Goal: Information Seeking & Learning: Check status

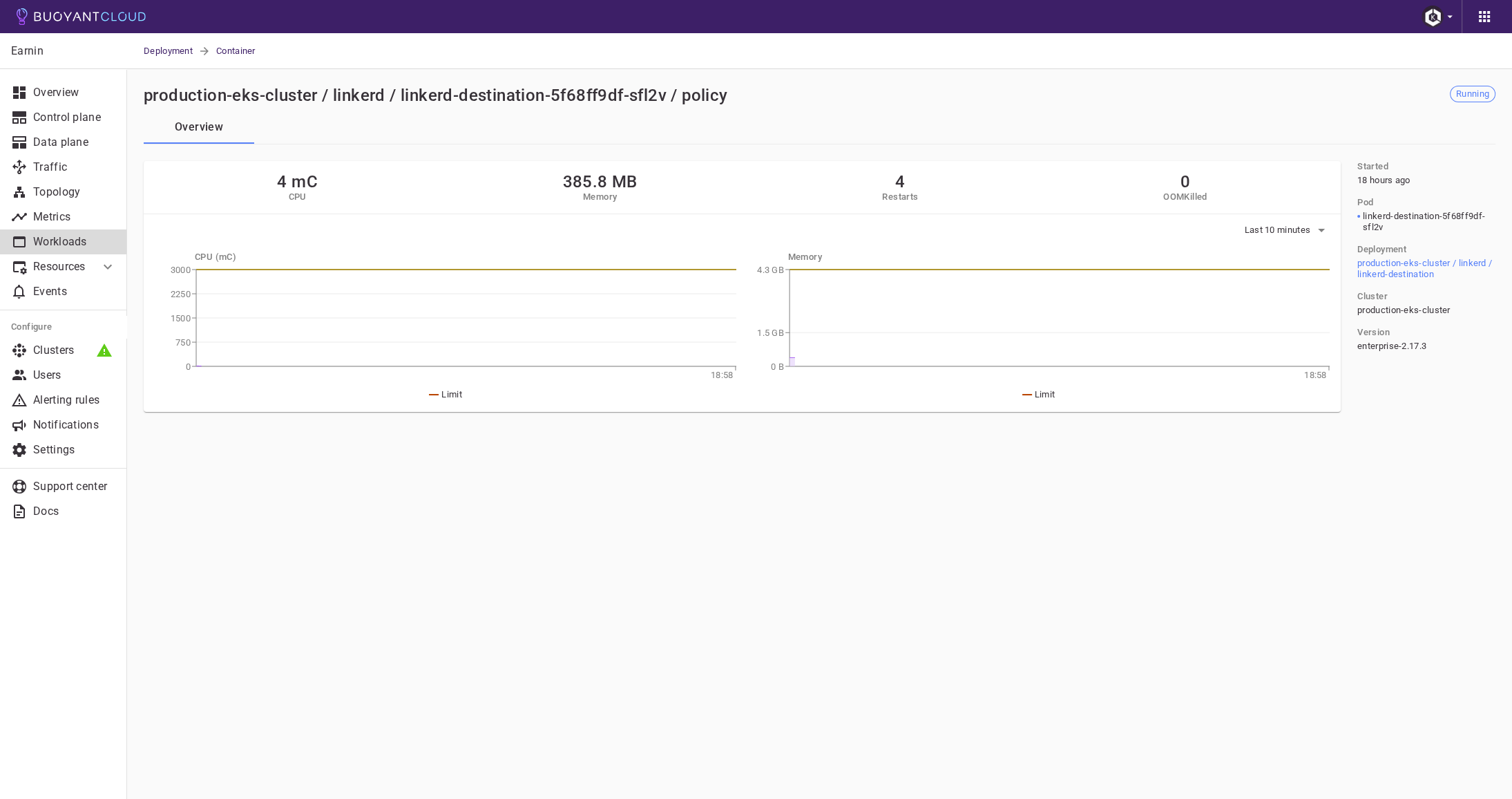
click at [75, 241] on p "Workloads" at bounding box center [75, 242] width 83 height 14
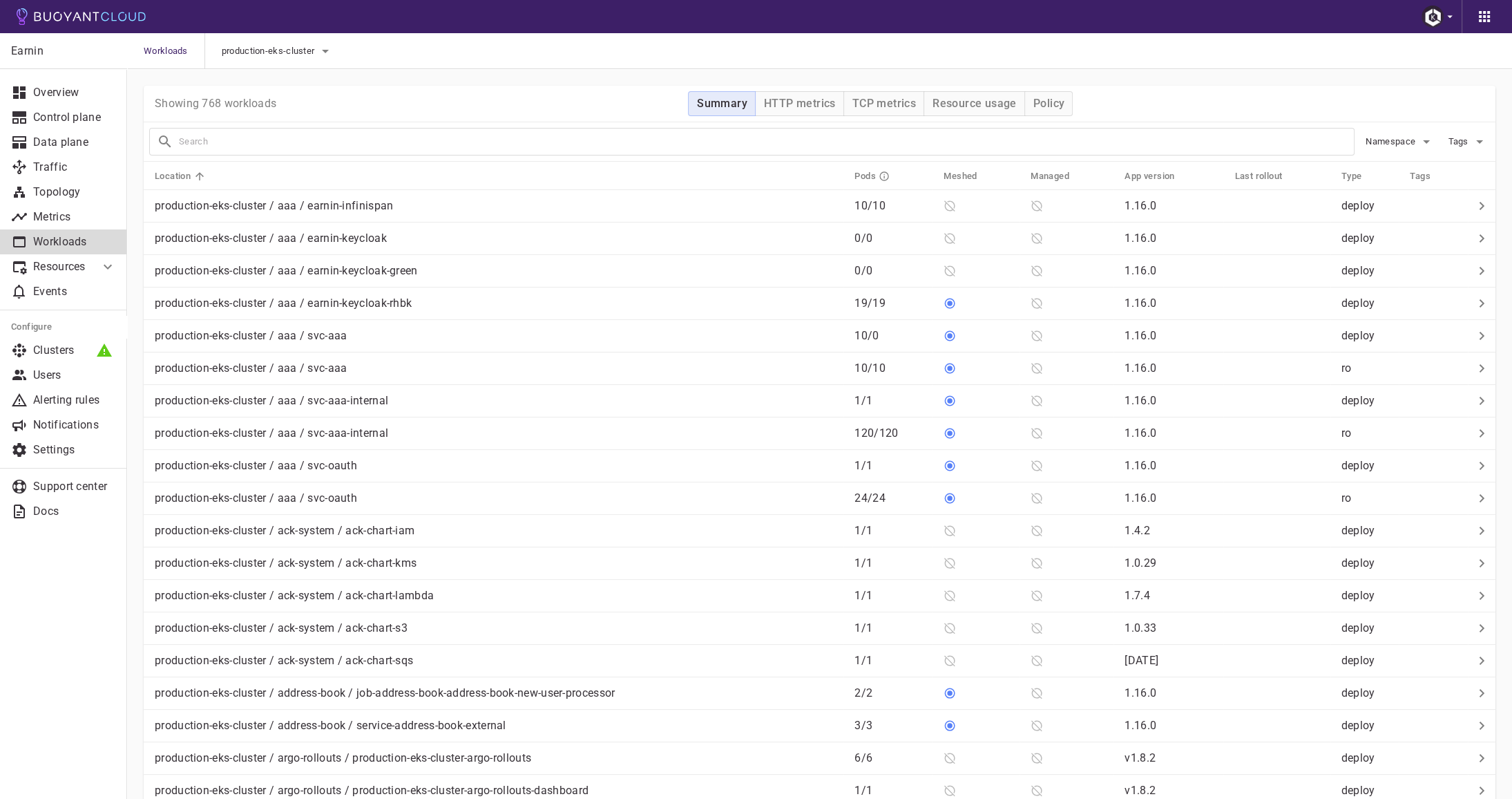
click at [429, 138] on input "text" at bounding box center [766, 141] width 1175 height 19
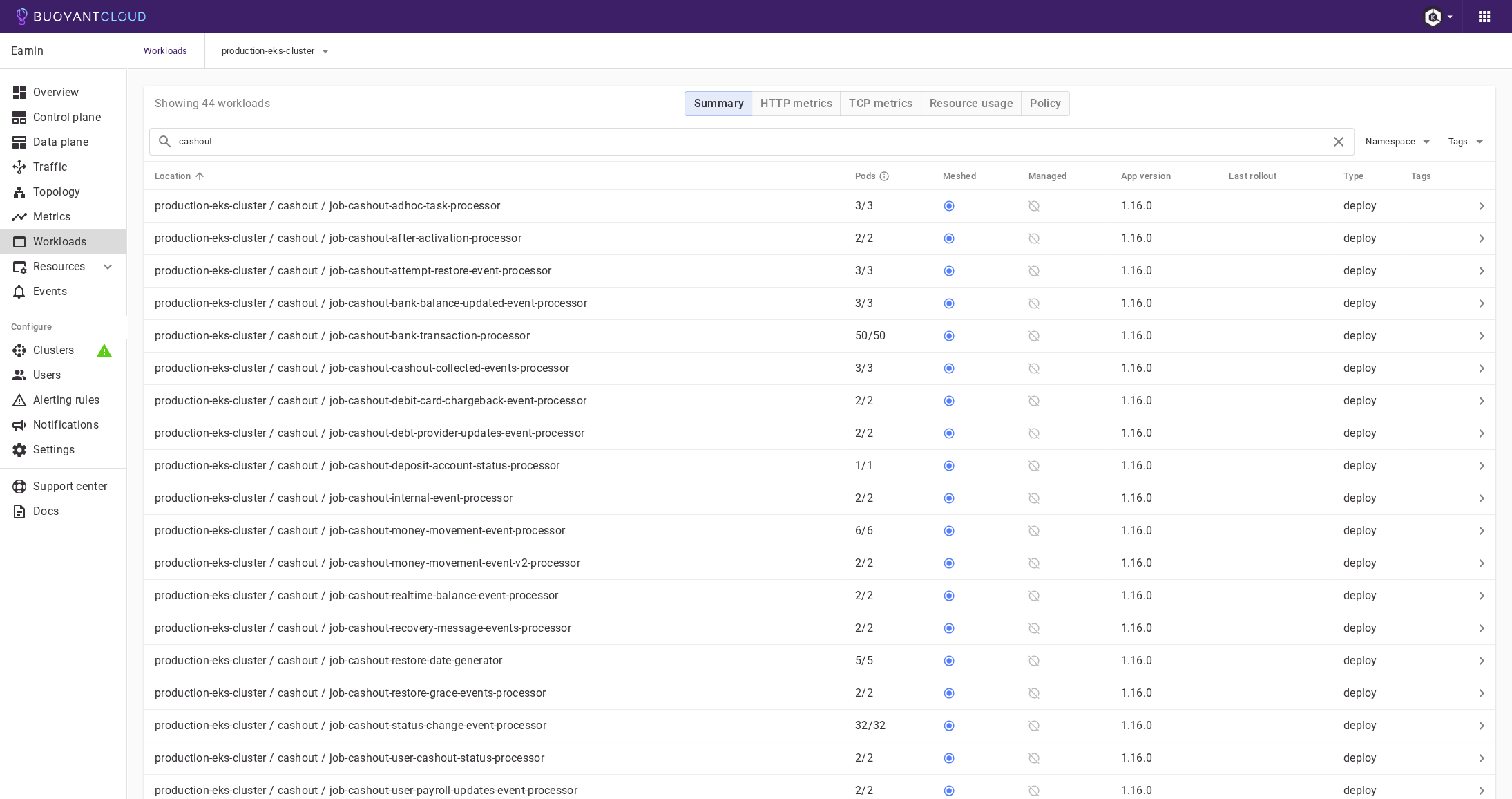
click at [362, 146] on input "cashout" at bounding box center [755, 141] width 1152 height 19
paste input "service-cashout-8d7b5d667-25d9w"
type input "service-cashout-8d7b5d667-25d9w"
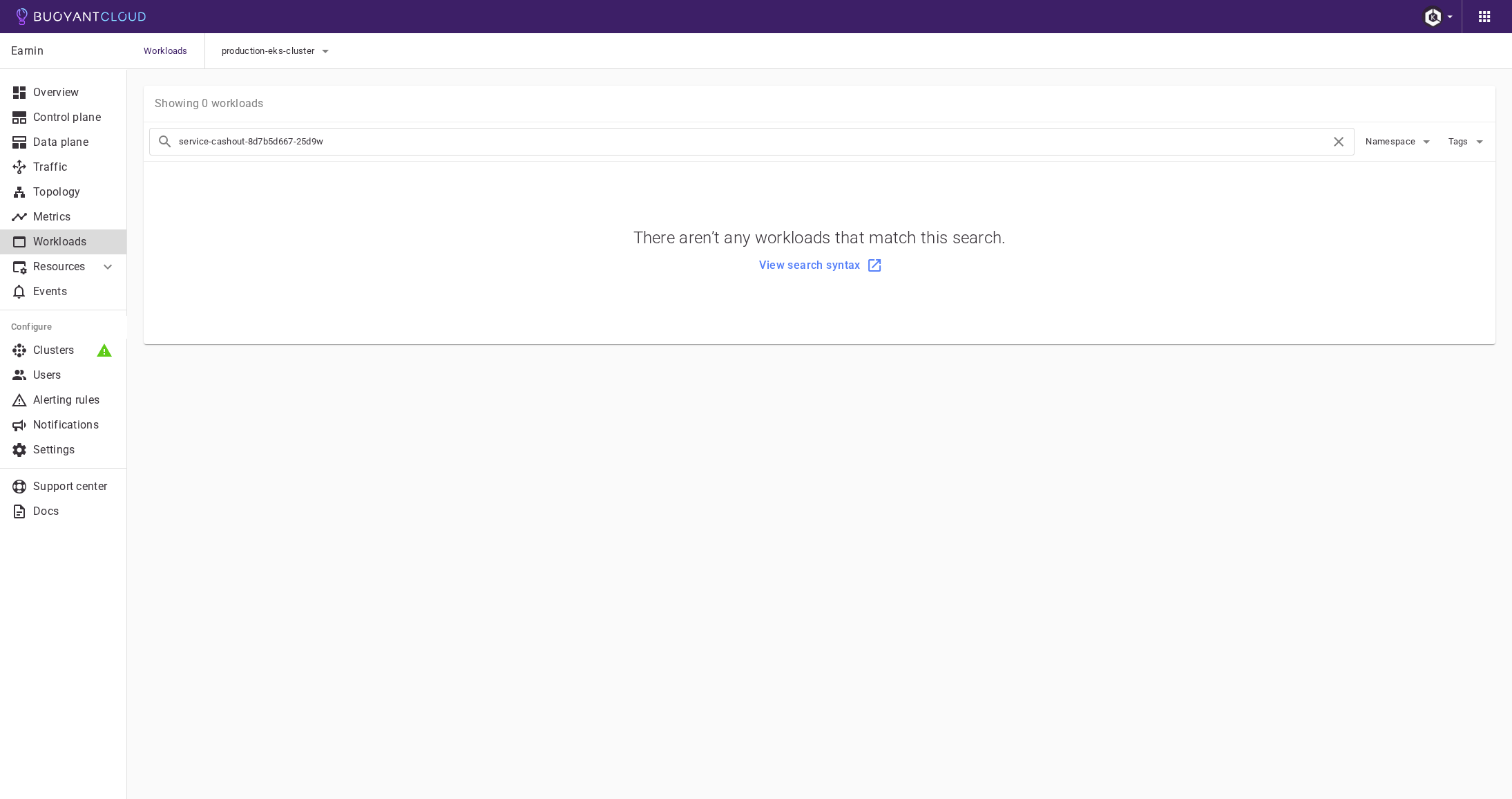
click at [67, 243] on p "Workloads" at bounding box center [75, 242] width 83 height 14
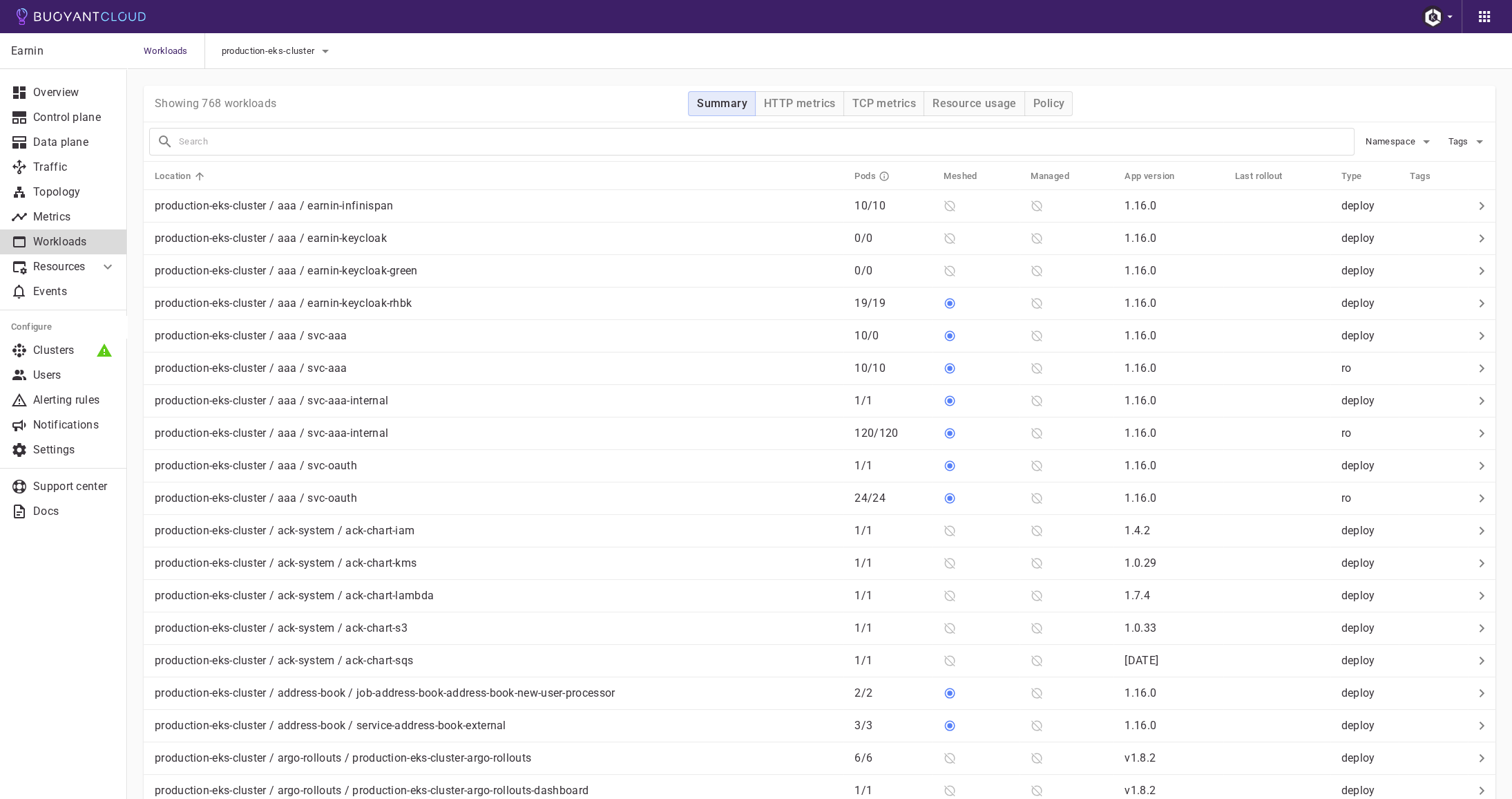
click at [256, 142] on input "text" at bounding box center [766, 141] width 1175 height 19
paste input "service-cashout-8d7b5d667-25d9w"
drag, startPoint x: 254, startPoint y: 141, endPoint x: 382, endPoint y: 141, distance: 128.0
click at [382, 141] on input "service-cashout-8d7b5d667-25d9w" at bounding box center [755, 141] width 1152 height 19
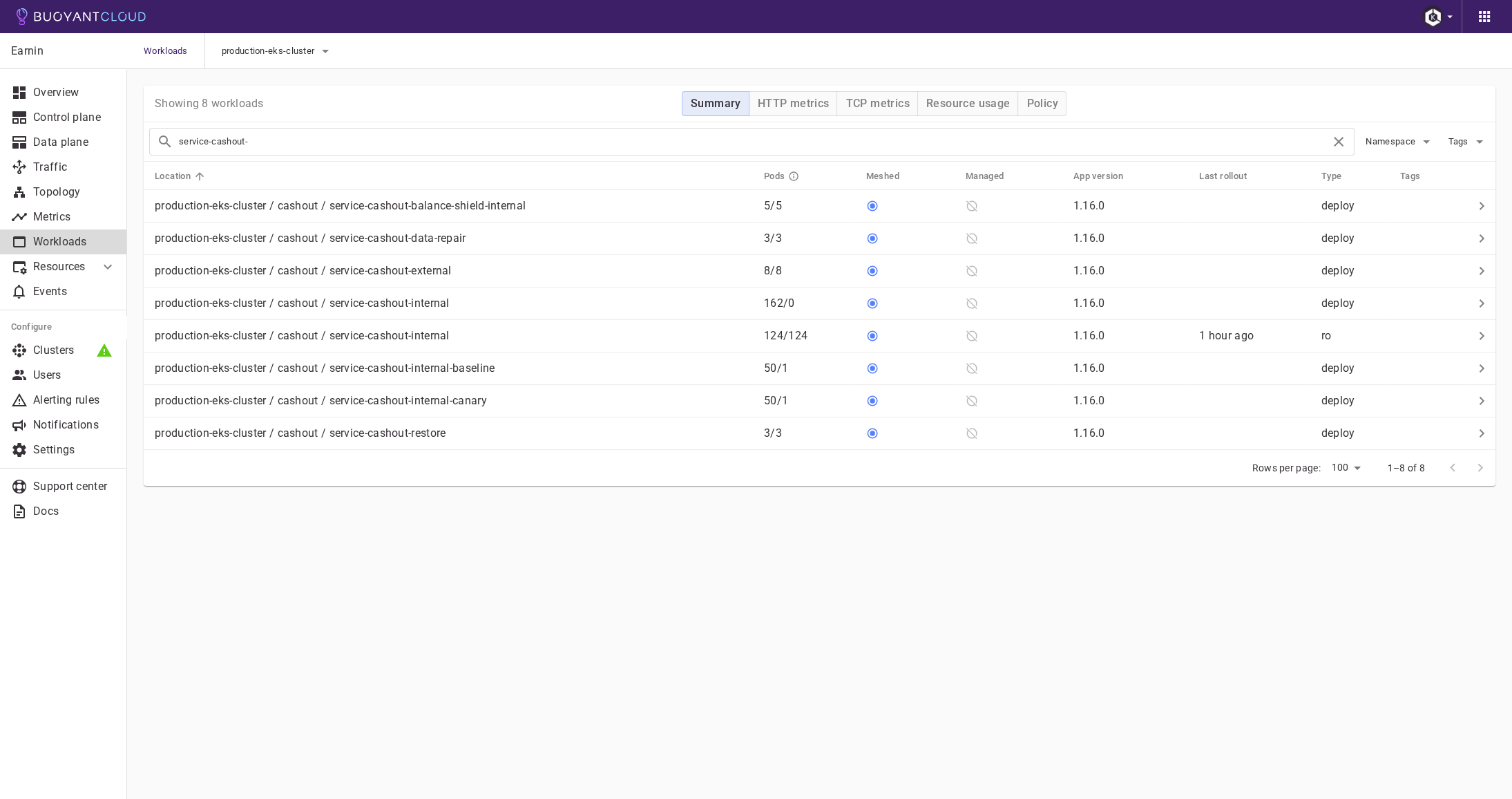
click at [427, 146] on input "service-cashout-" at bounding box center [755, 141] width 1152 height 19
type input "service-cashout"
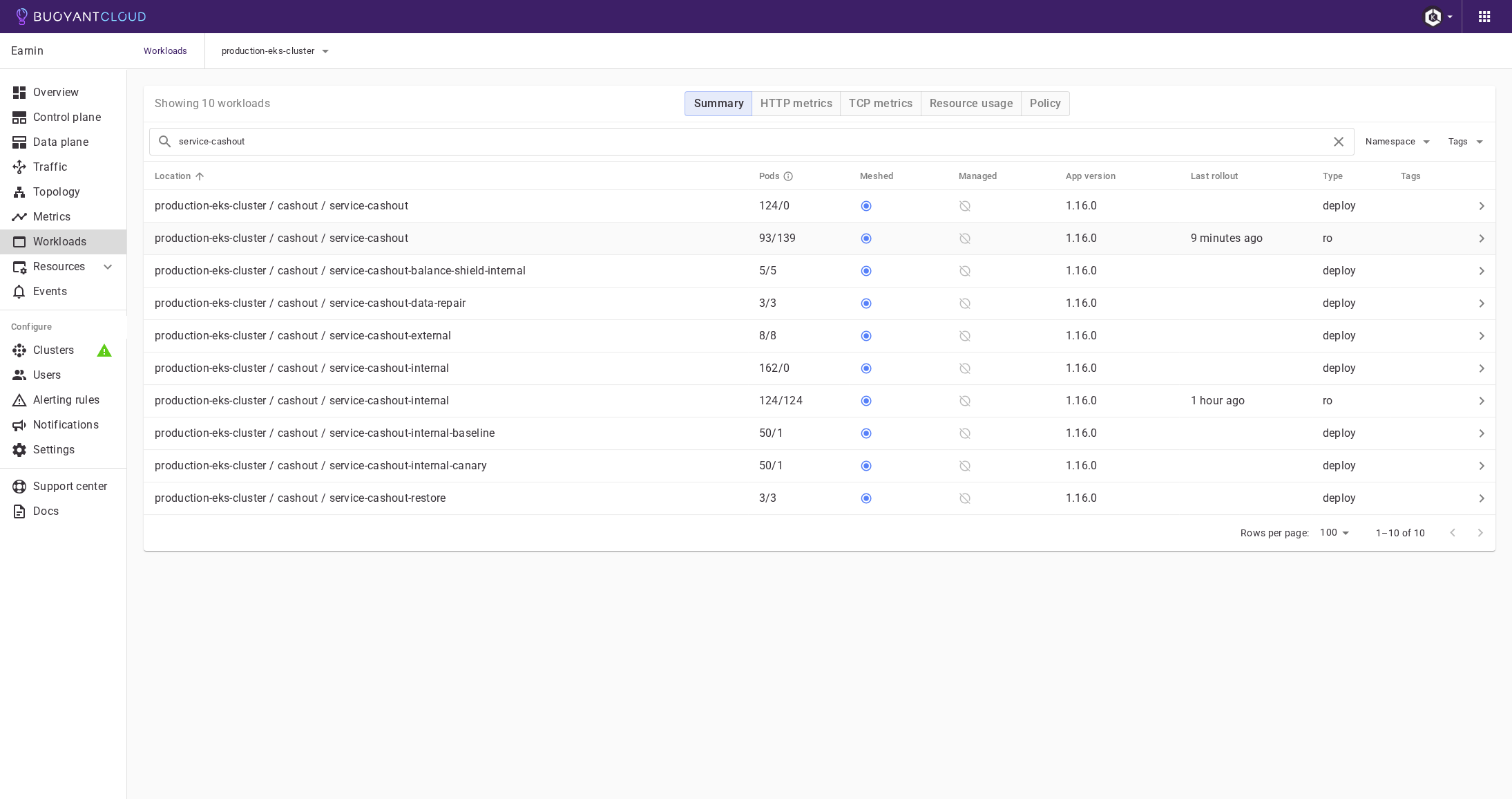
click at [448, 237] on div "production-eks-cluster / cashout / service-cashout" at bounding box center [449, 236] width 599 height 19
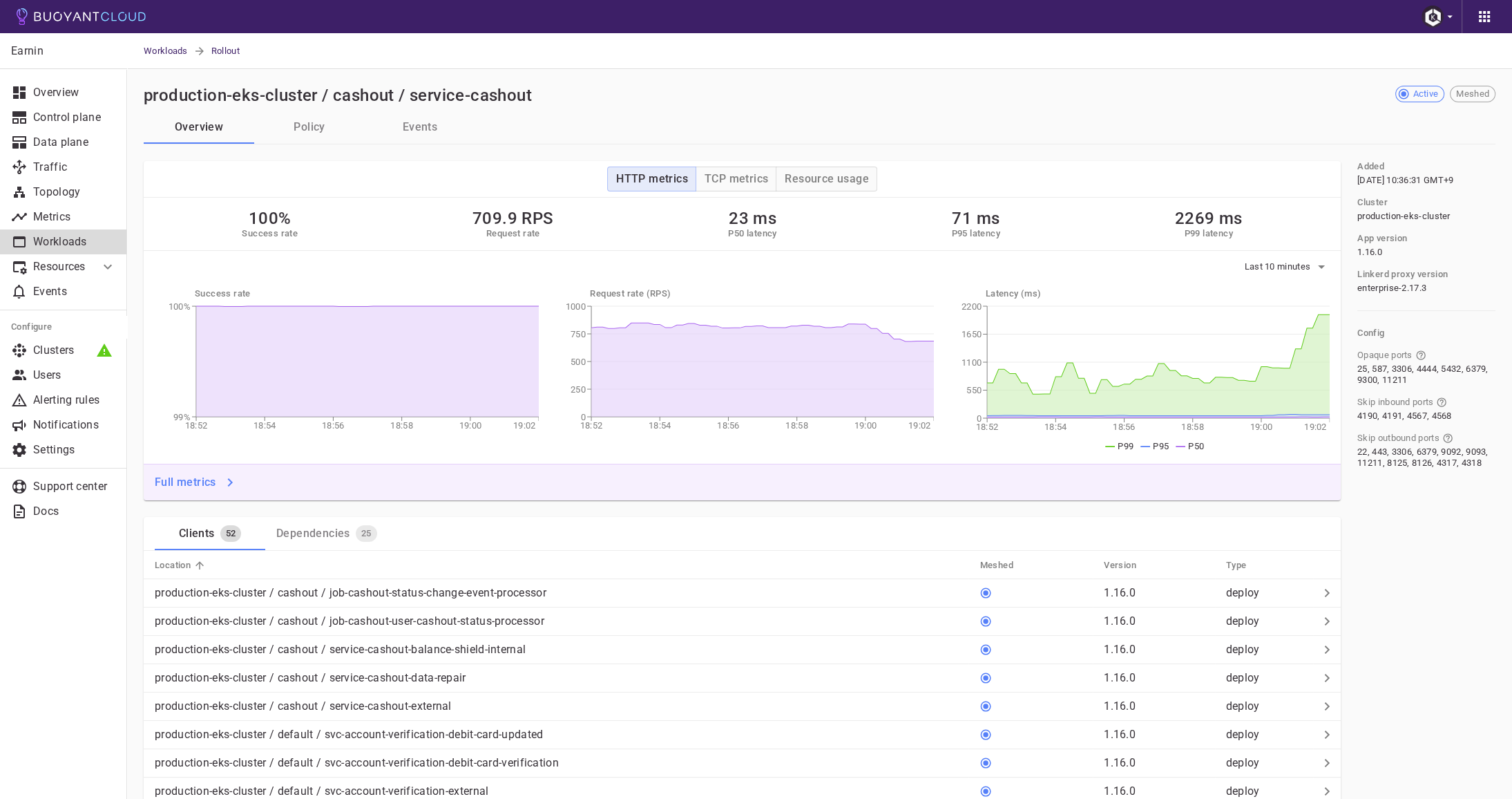
click at [439, 117] on button "Events" at bounding box center [420, 127] width 111 height 33
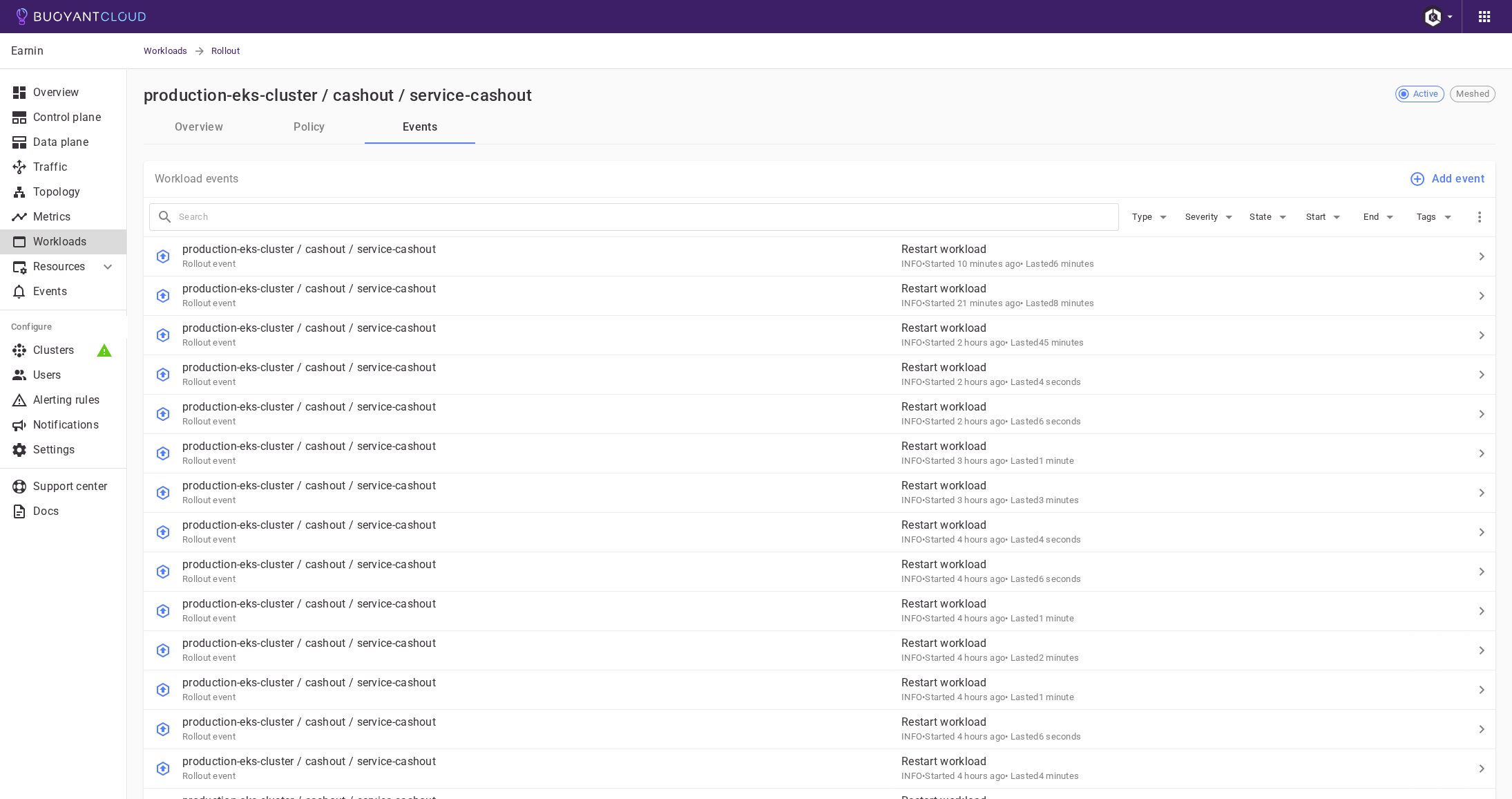
click at [78, 244] on p "Workloads" at bounding box center [75, 242] width 83 height 14
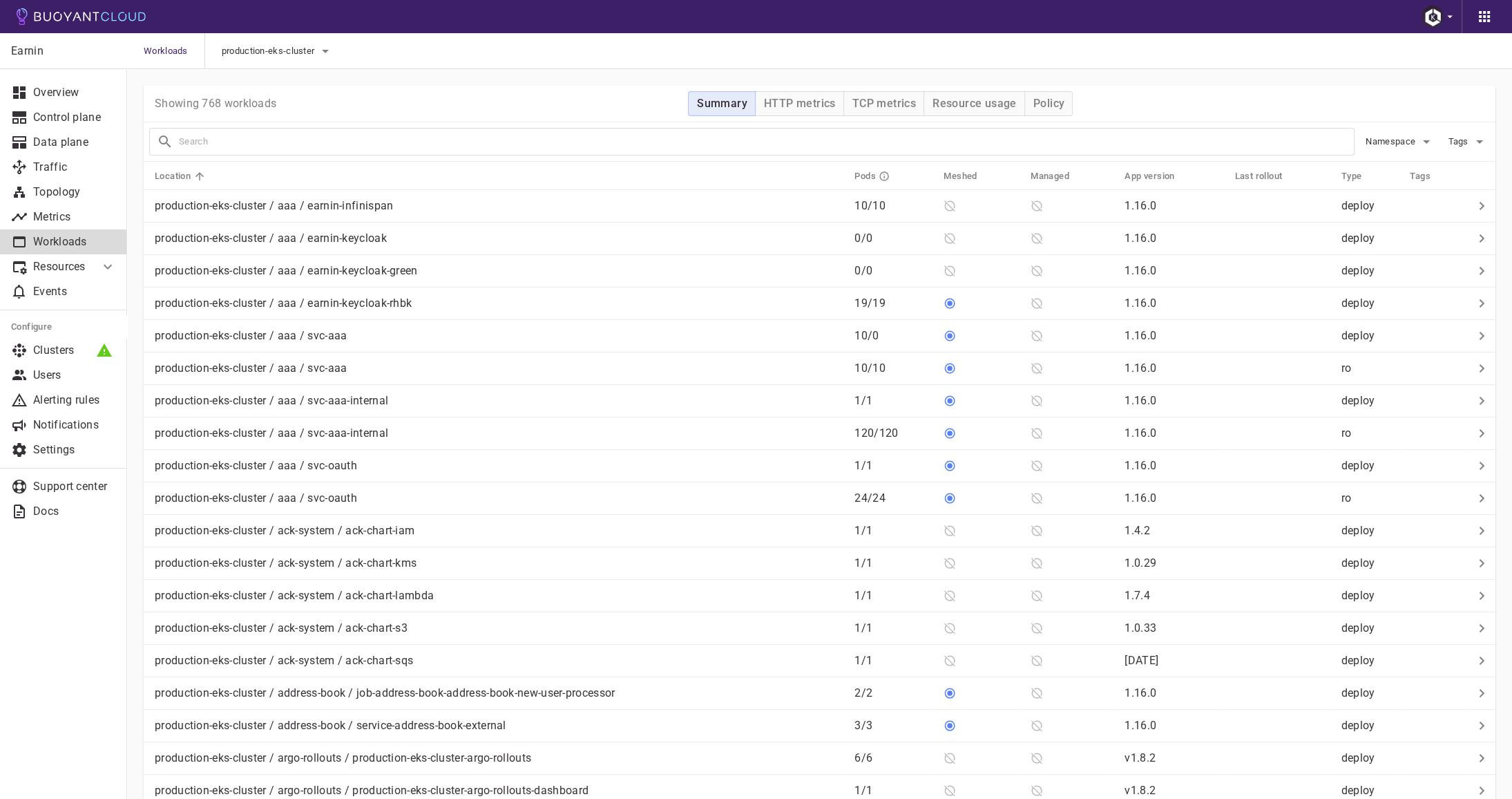
click at [415, 146] on input "text" at bounding box center [766, 141] width 1175 height 19
paste input "service-cashout-8d7b5d667-25d9w"
type input "service-cashout-in"
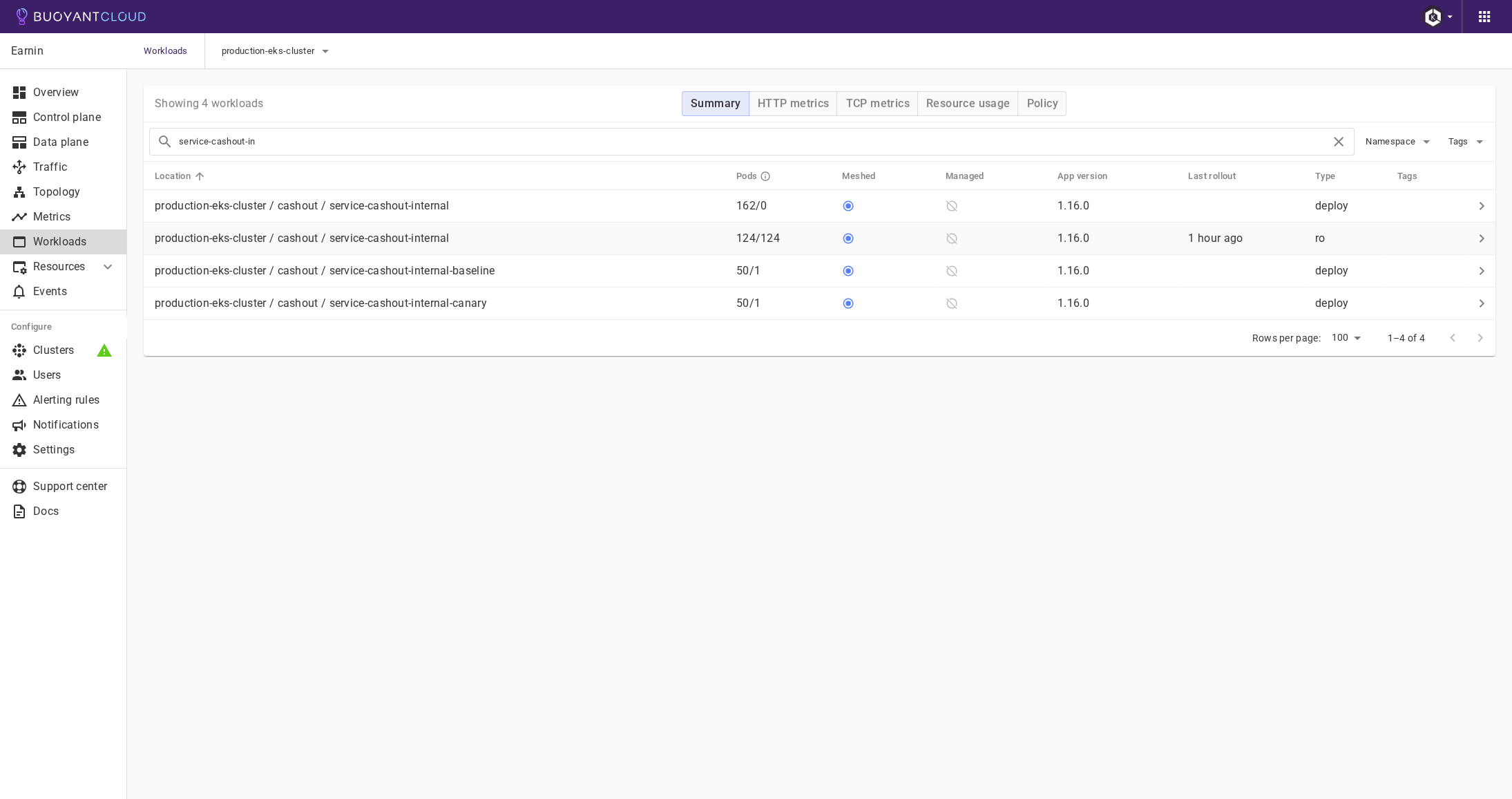
click at [490, 242] on div "production-eks-cluster / cashout / service-cashout-internal" at bounding box center [437, 236] width 576 height 19
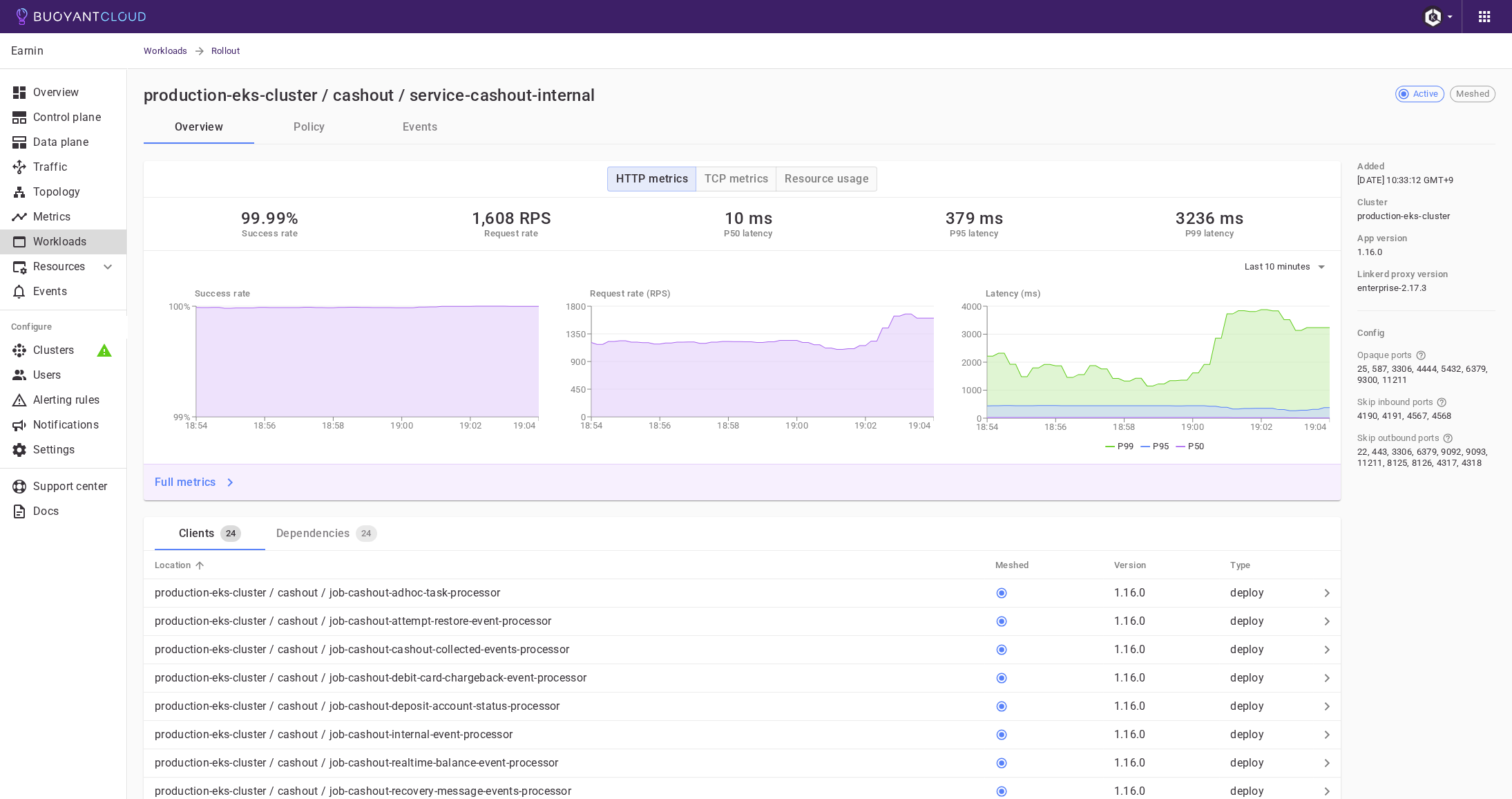
click at [420, 140] on button "Events" at bounding box center [420, 127] width 111 height 33
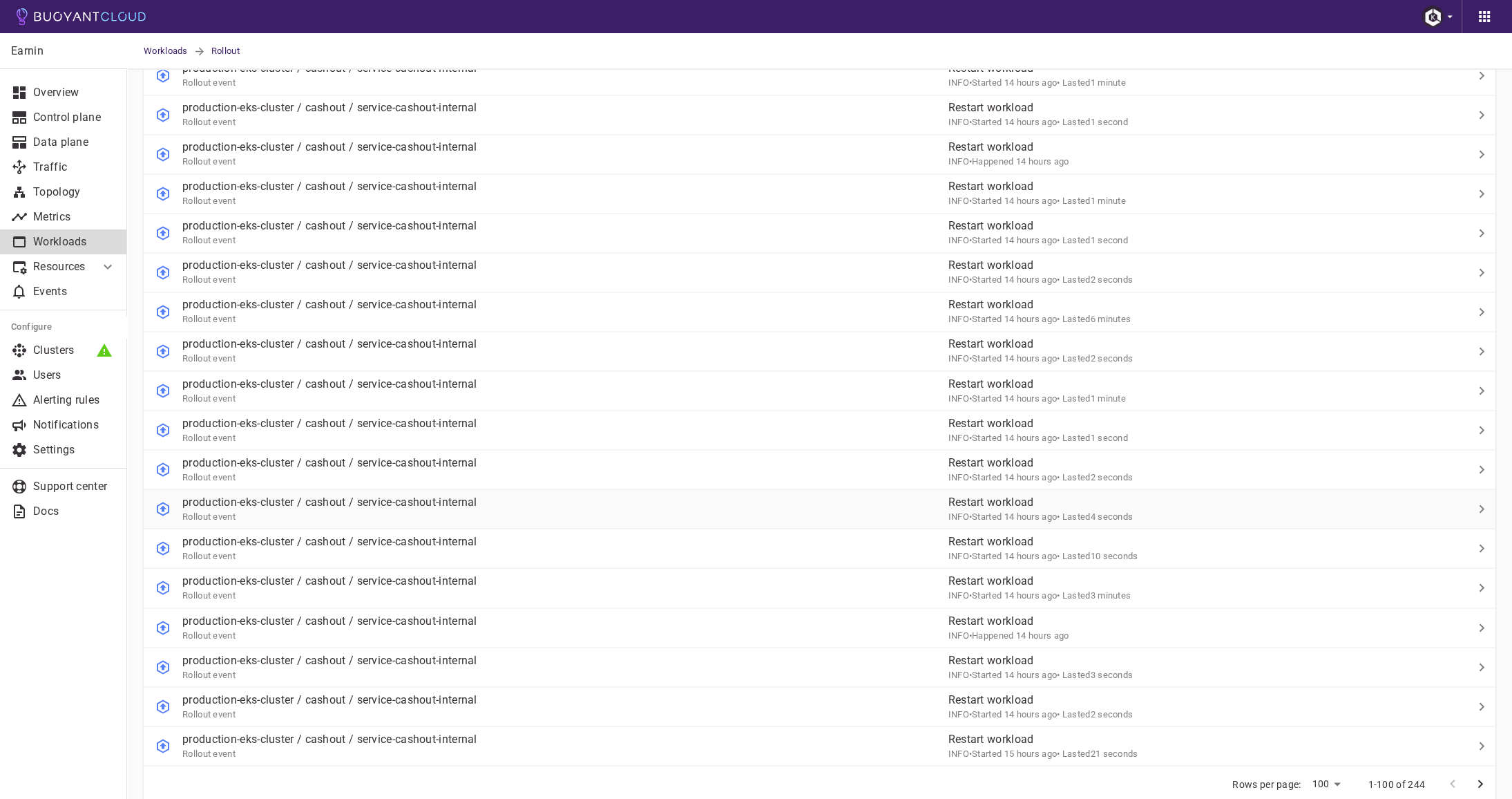
scroll to position [3445, 0]
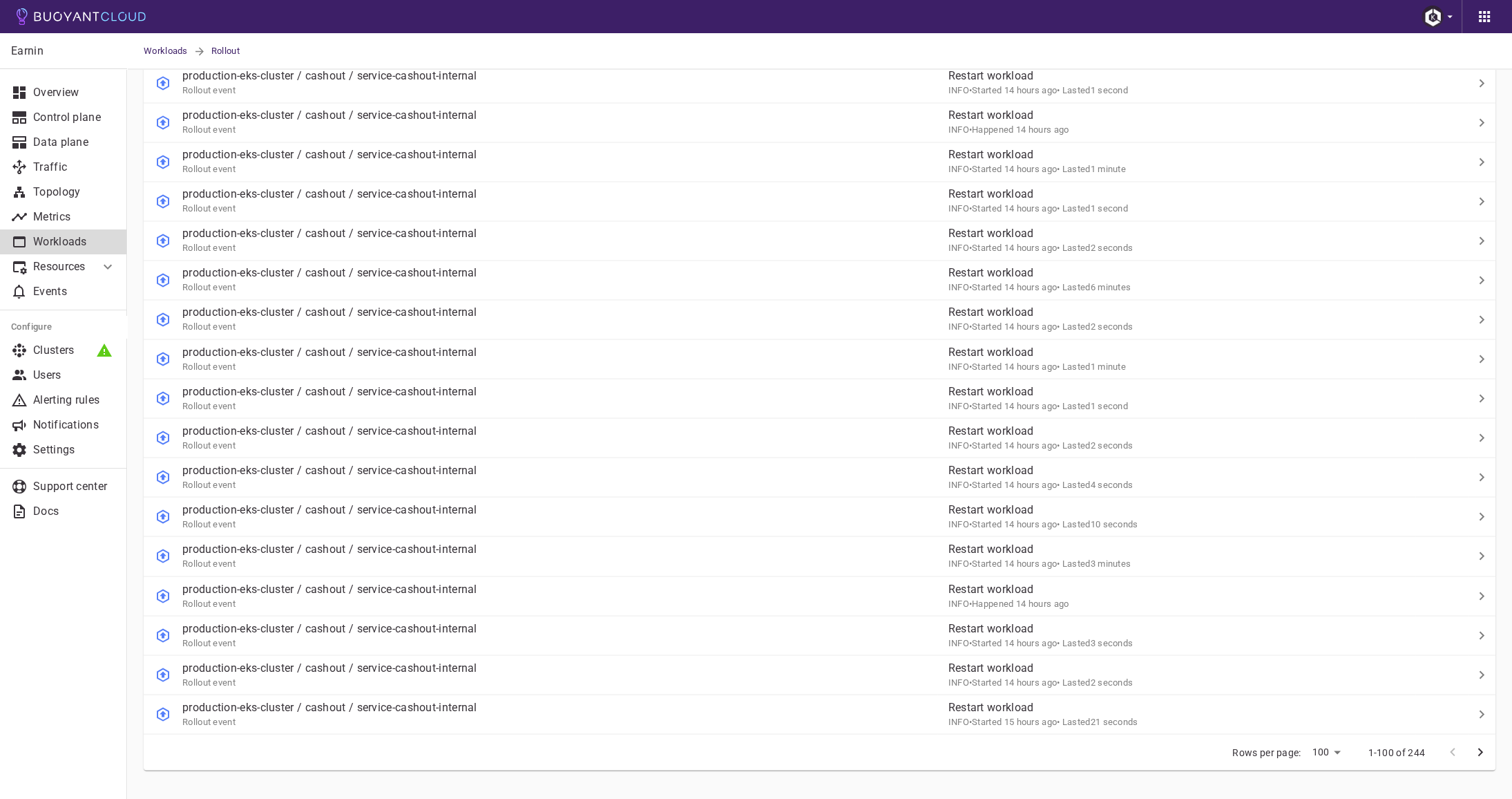
click at [1479, 747] on icon "next page" at bounding box center [1481, 751] width 5 height 8
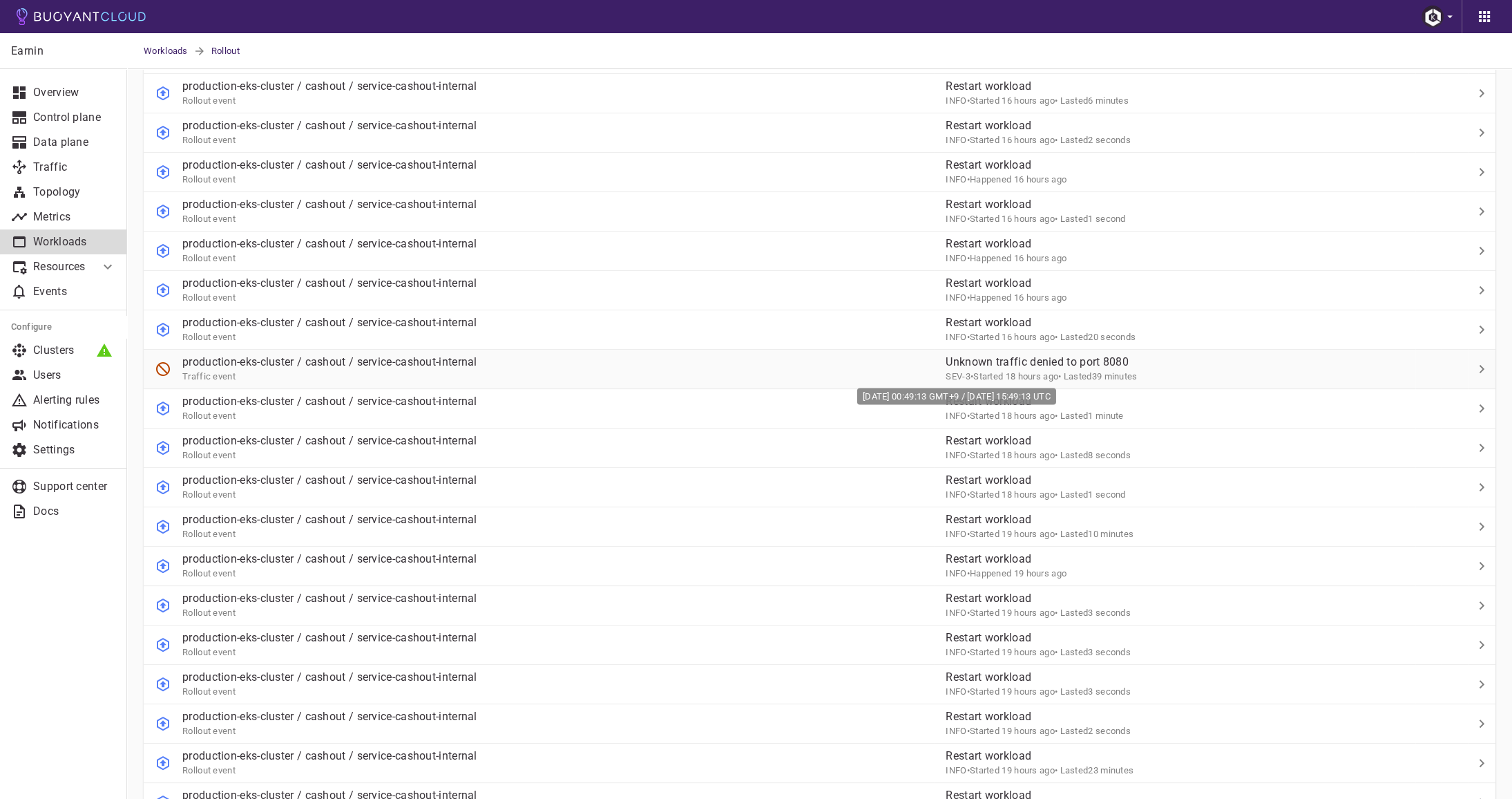
scroll to position [352, 0]
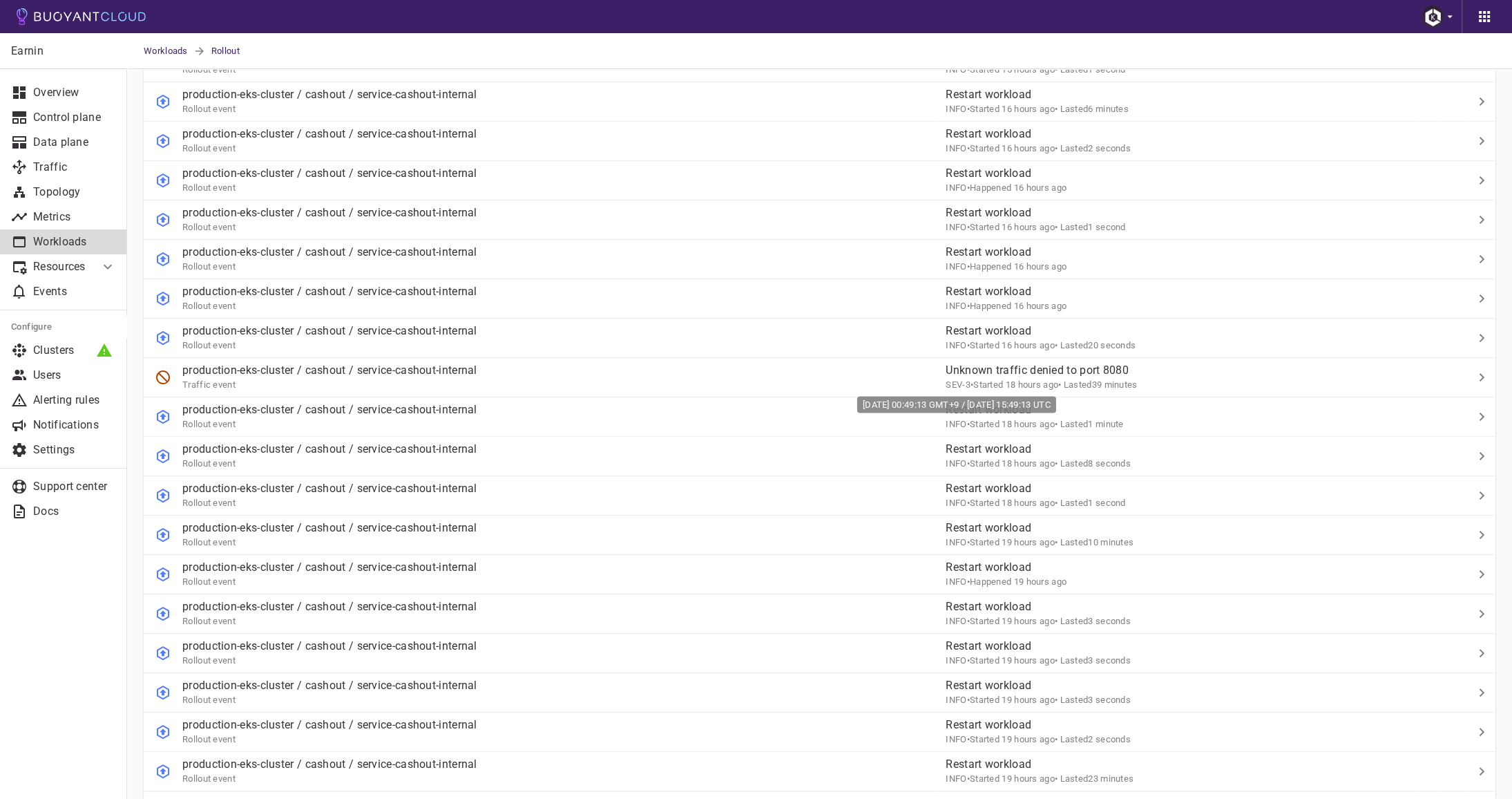
drag, startPoint x: 1144, startPoint y: 408, endPoint x: 862, endPoint y: 404, distance: 282.0
click at [862, 404] on div "Fri, 29 Aug 2025 00:49:13 GMT+9 / Thu, 28 Aug 2025 15:49:13 UTC" at bounding box center [957, 404] width 199 height 16
copy div "Fri, 29 Aug 2025 00:49:13 GMT+9 / Thu, 28 Aug 2025 15:49:13 UTC"
drag, startPoint x: 1138, startPoint y: 369, endPoint x: 1083, endPoint y: 367, distance: 55.0
click at [1052, 367] on div "Fri, 29 Aug 2025 03:05:09 GMT+9 / Thu, 28 Aug 2025 18:05:09 UTC" at bounding box center [952, 365] width 199 height 16
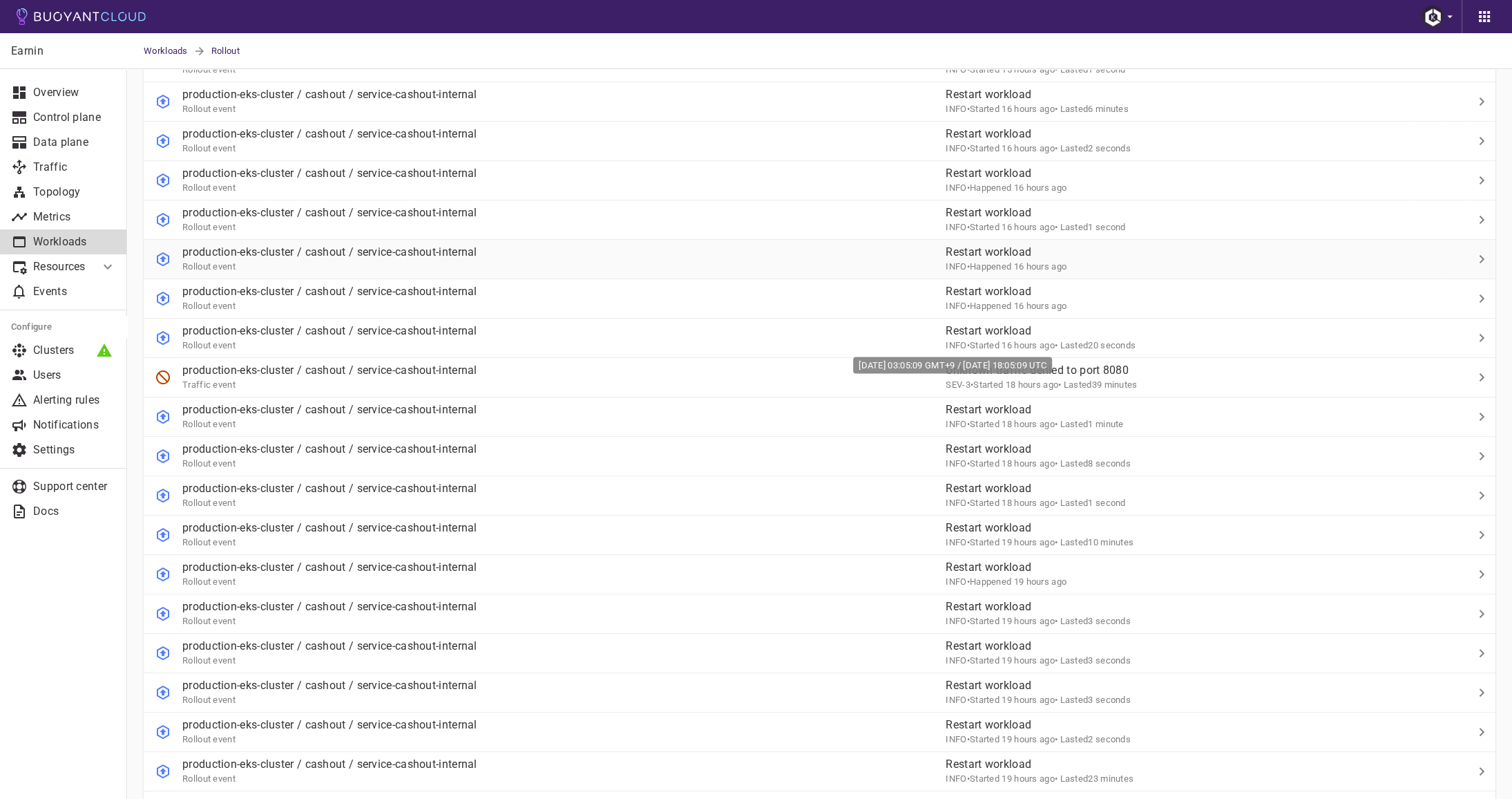
copy div "18:05:09 UTC"
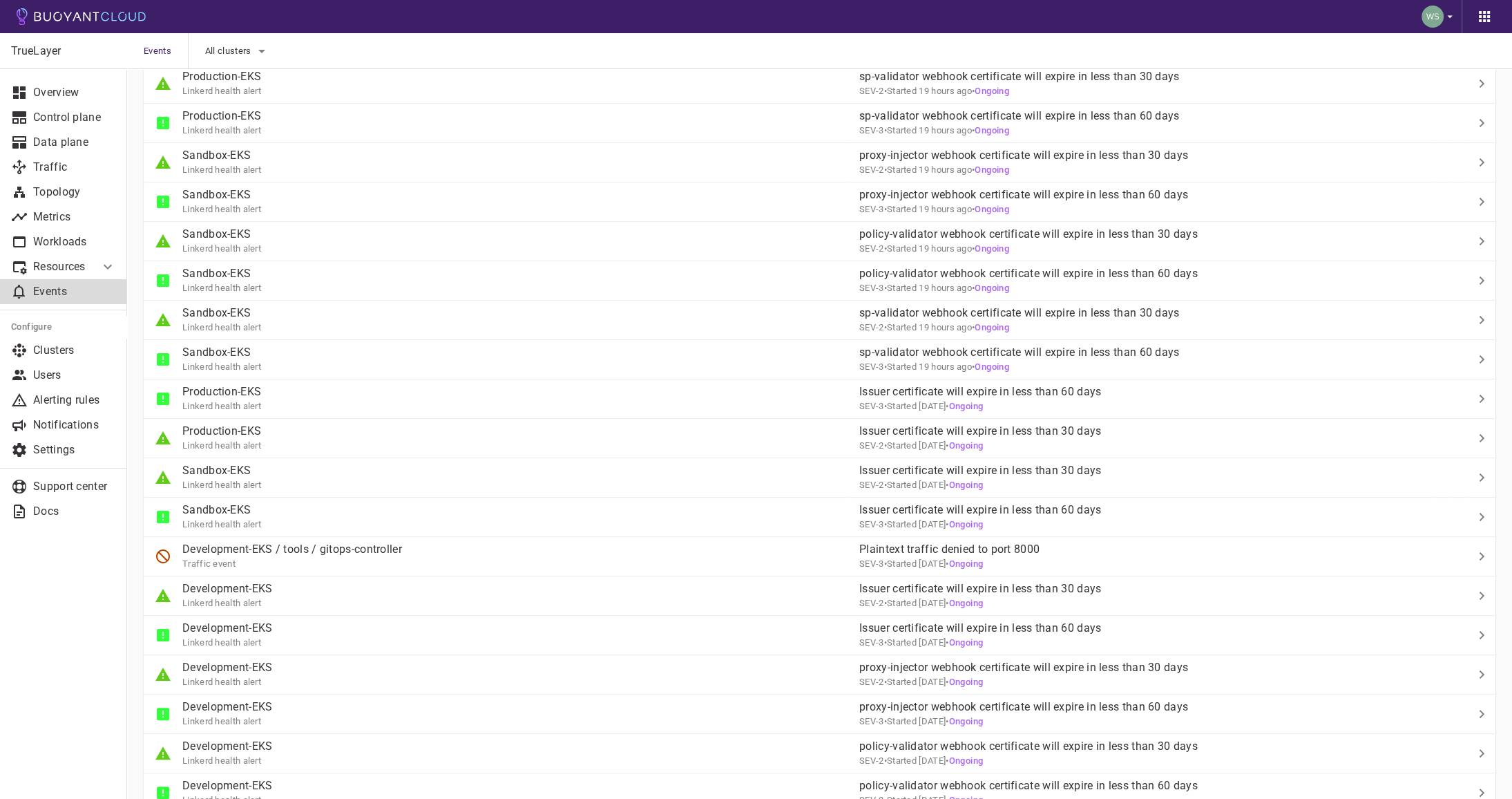
scroll to position [263, 0]
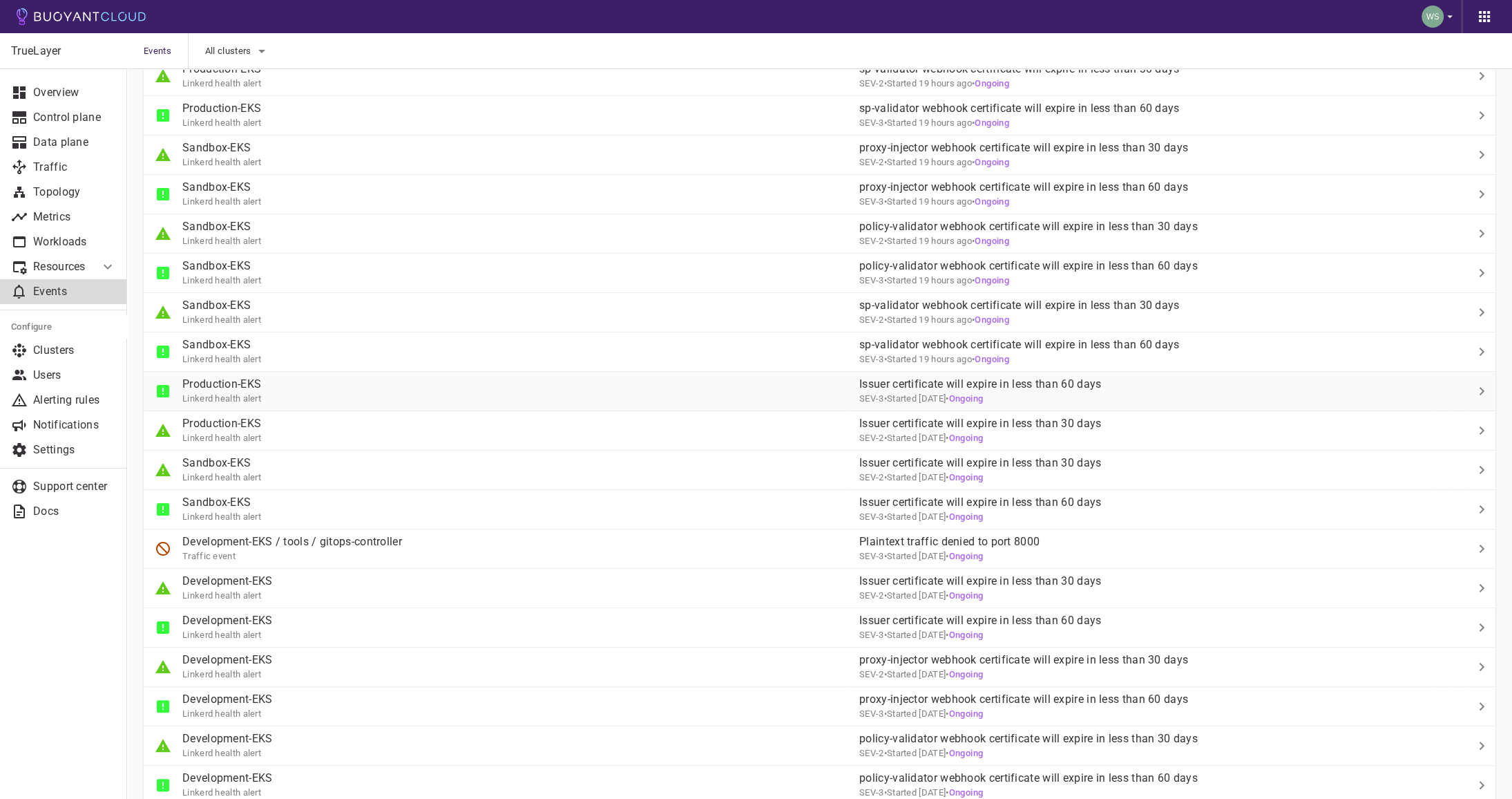
click at [1146, 388] on p "Issuer certificate will expire in less than 60 days" at bounding box center [1145, 384] width 572 height 14
